Goal: Information Seeking & Learning: Understand process/instructions

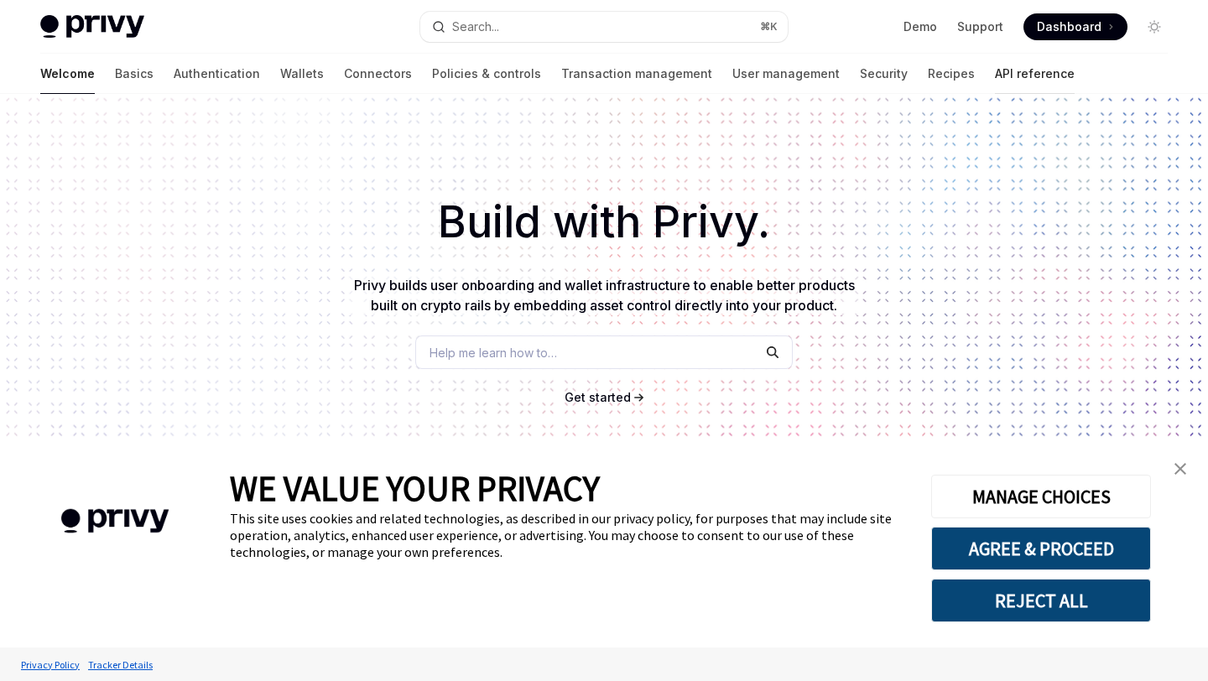
click at [995, 75] on link "API reference" at bounding box center [1035, 74] width 80 height 40
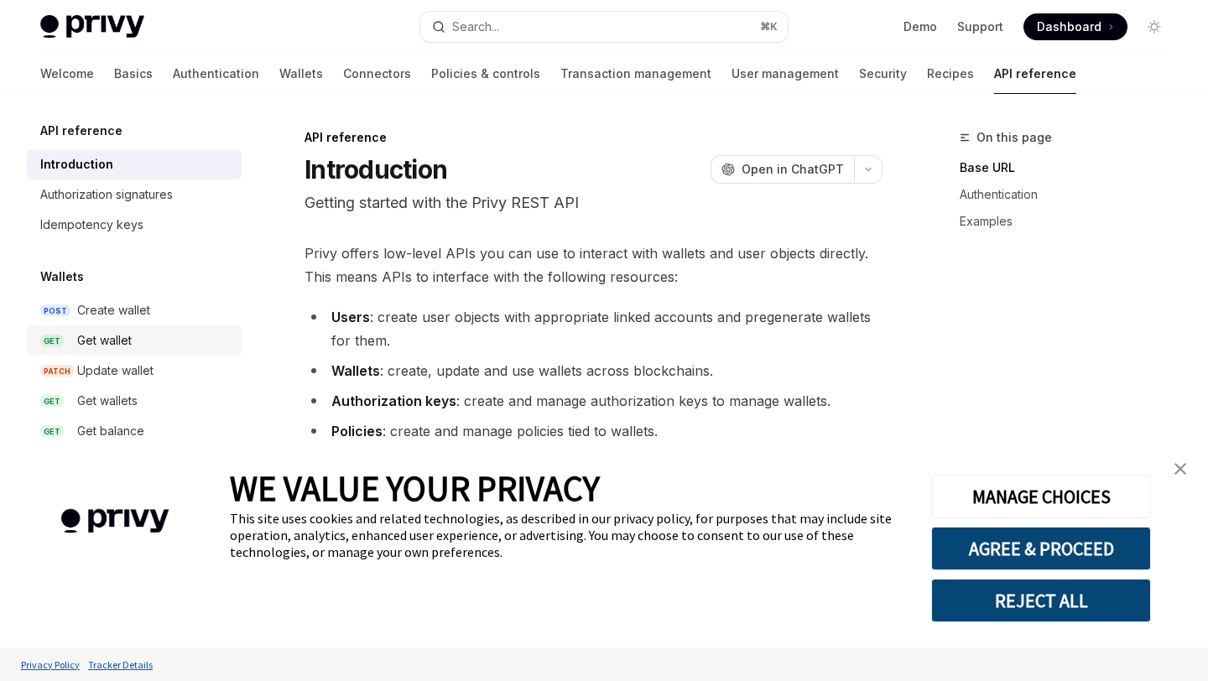
click at [133, 326] on link "GET Get wallet" at bounding box center [134, 340] width 215 height 30
type textarea "*"
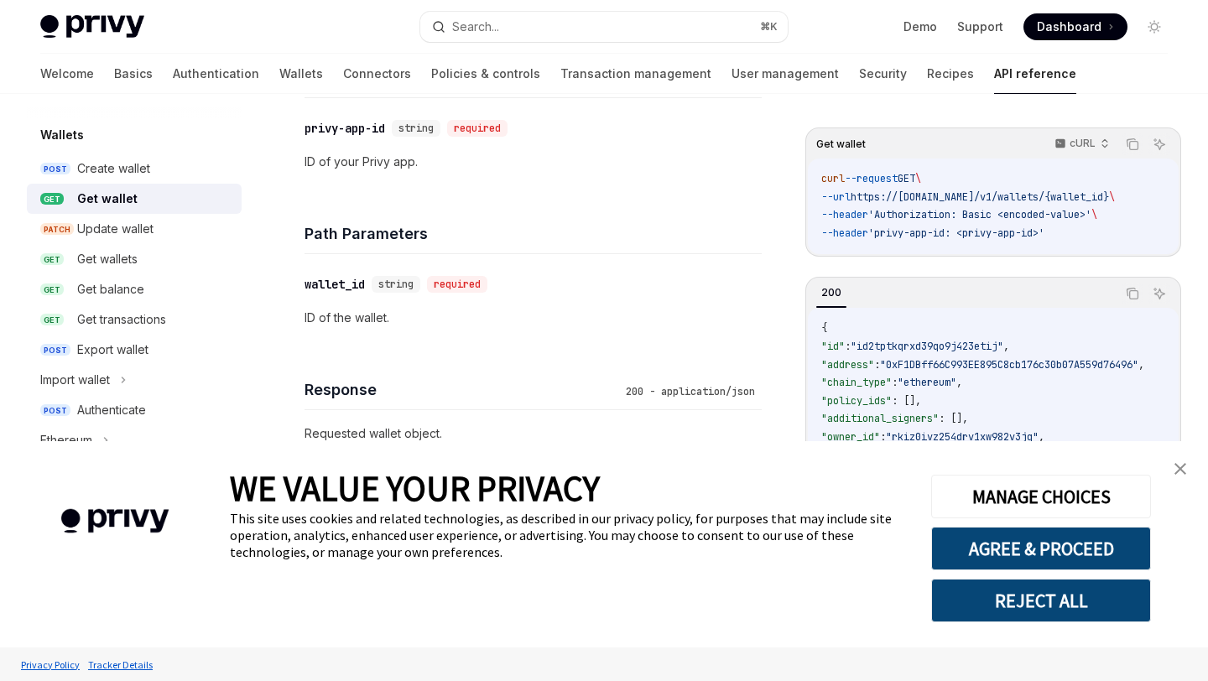
scroll to position [430, 0]
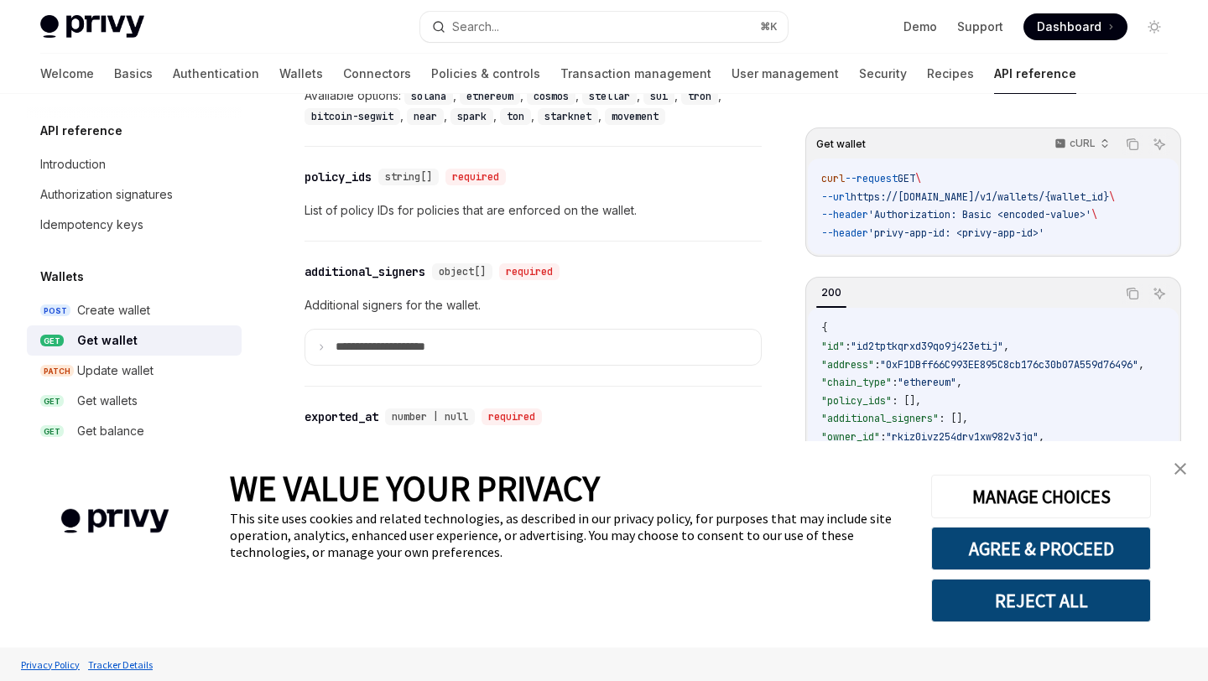
scroll to position [1623, 0]
